Goal: Task Accomplishment & Management: Manage account settings

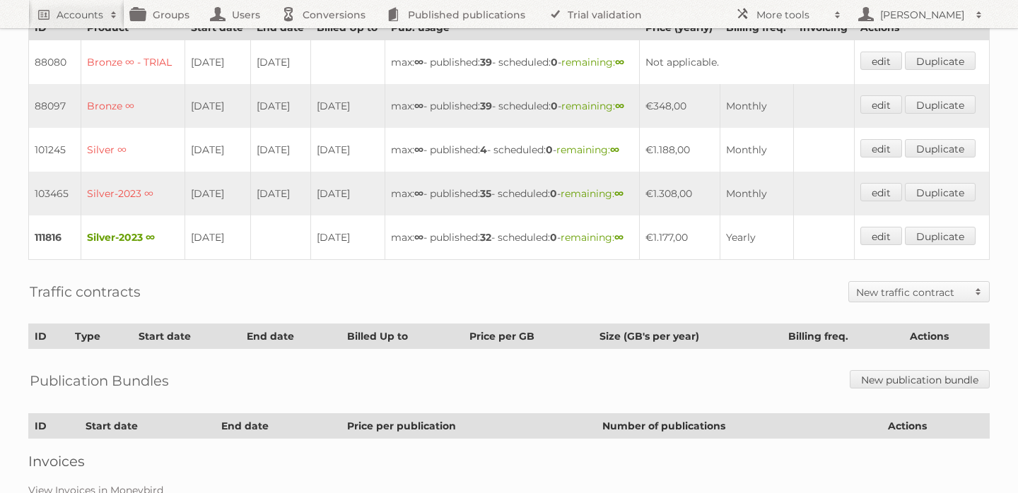
scroll to position [403, 0]
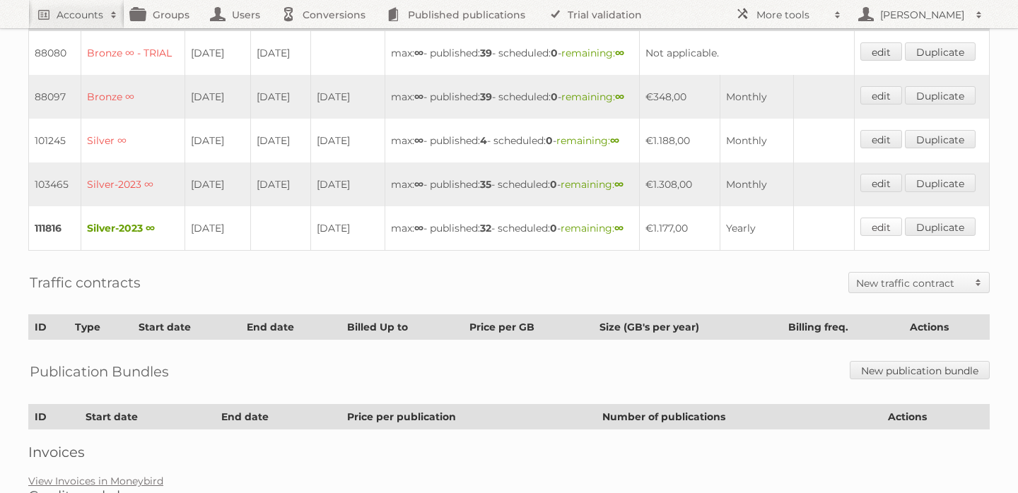
click at [886, 236] on link "edit" at bounding box center [881, 227] width 42 height 18
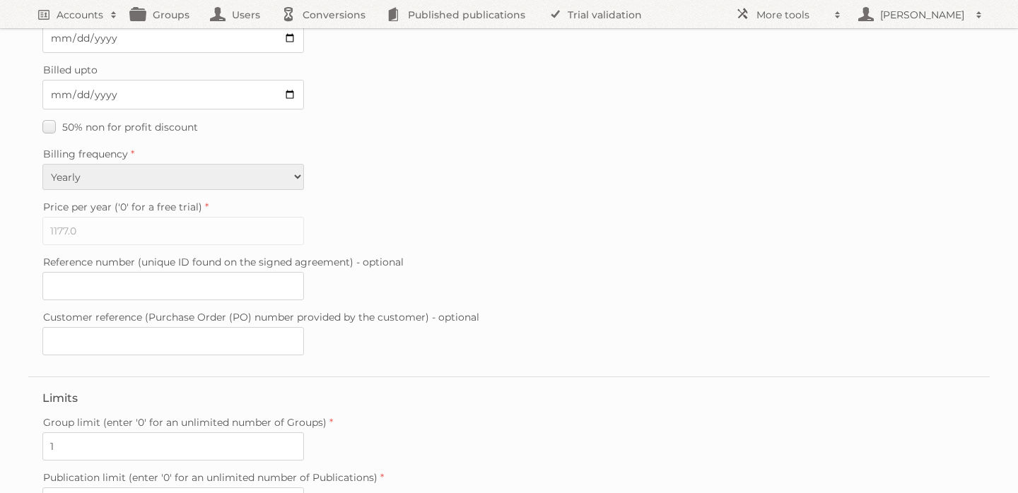
scroll to position [410, 0]
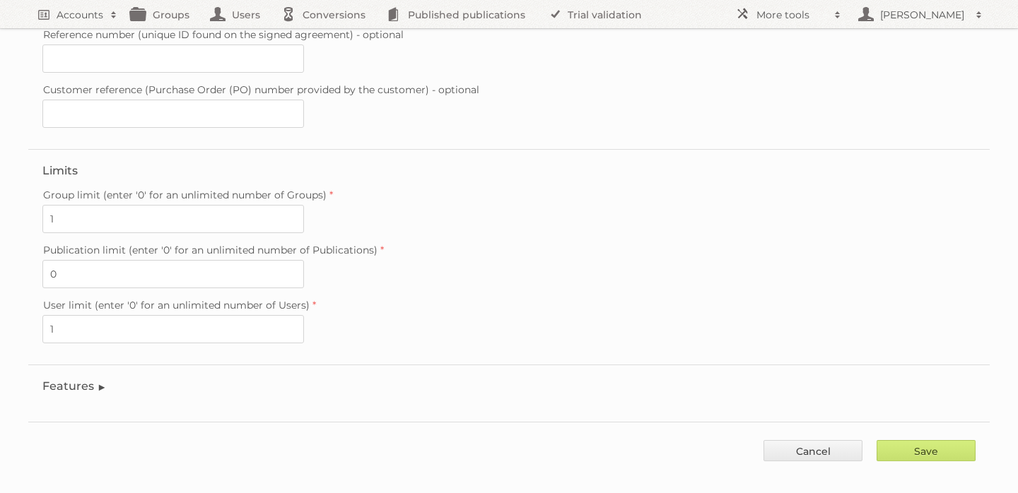
click at [64, 379] on legend "Features" at bounding box center [74, 385] width 64 height 13
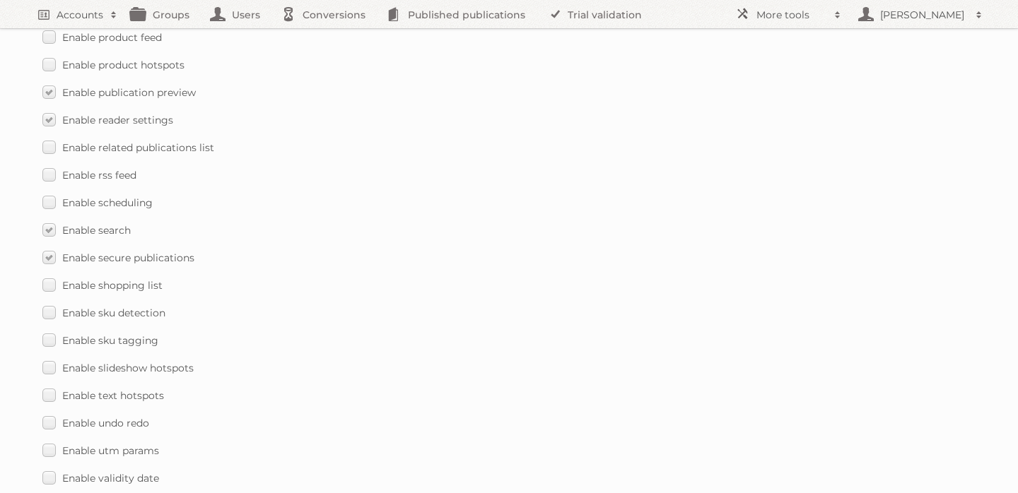
scroll to position [2091, 0]
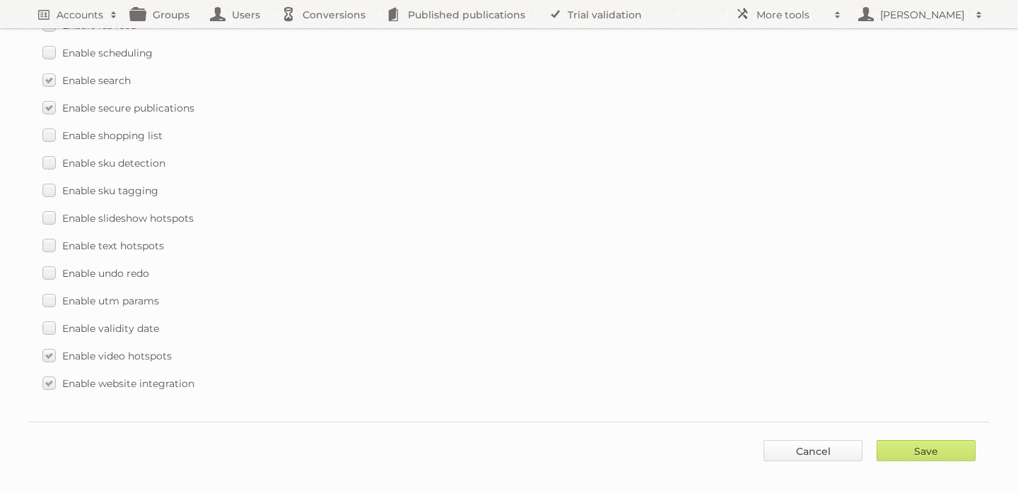
click at [814, 440] on link "Cancel" at bounding box center [812, 450] width 99 height 21
